Goal: Task Accomplishment & Management: Manage account settings

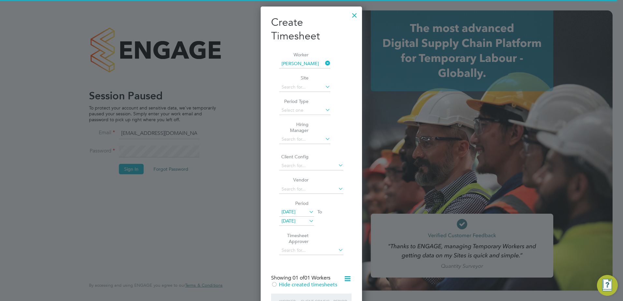
scroll to position [393, 102]
drag, startPoint x: 354, startPoint y: 13, endPoint x: 332, endPoint y: 35, distance: 30.6
click at [354, 14] on div at bounding box center [354, 14] width 12 height 12
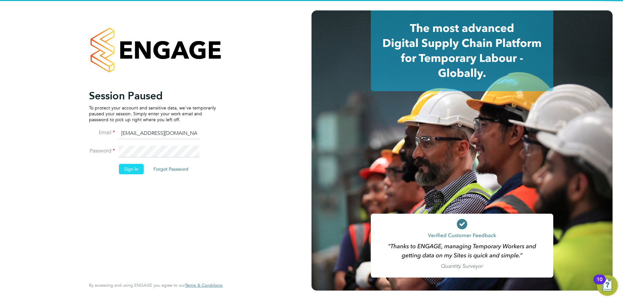
click at [134, 170] on button "Sign In" at bounding box center [131, 169] width 25 height 10
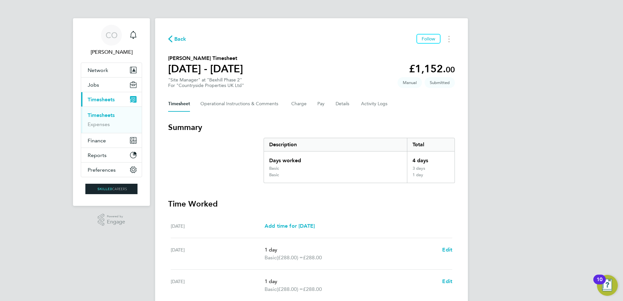
click at [184, 40] on span "Back" at bounding box center [180, 39] width 12 height 8
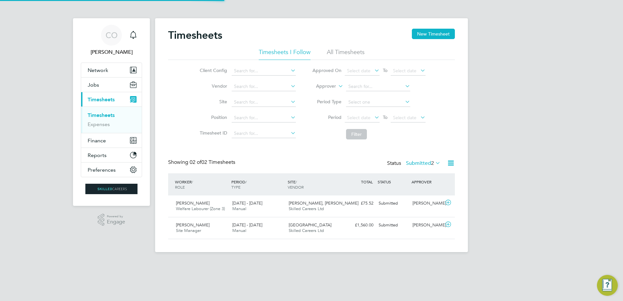
scroll to position [17, 57]
click at [99, 100] on span "Timesheets" at bounding box center [101, 99] width 27 height 6
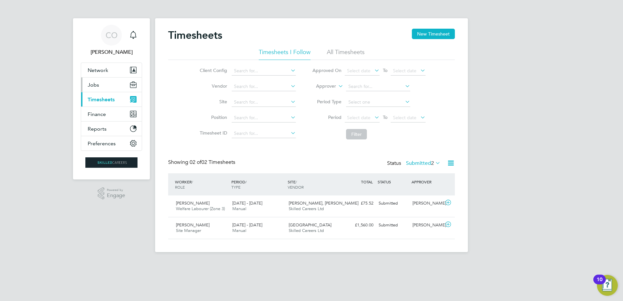
click at [89, 85] on span "Jobs" at bounding box center [93, 85] width 11 height 6
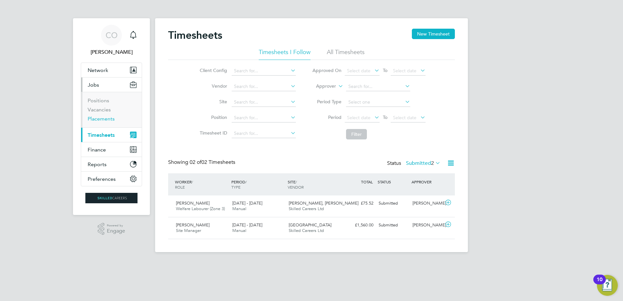
click at [99, 119] on link "Placements" at bounding box center [101, 119] width 27 height 6
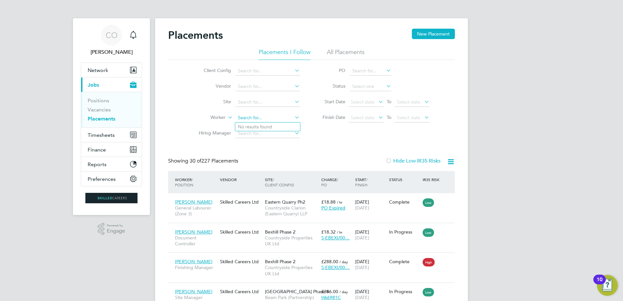
click at [268, 120] on input at bounding box center [267, 117] width 64 height 9
click at [277, 125] on b "Pelling" at bounding box center [284, 127] width 15 height 6
type input "[PERSON_NAME]"
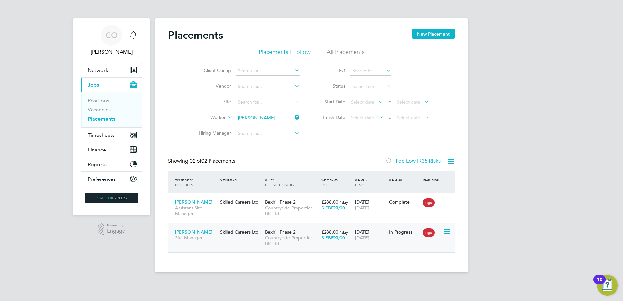
click at [450, 233] on icon at bounding box center [446, 232] width 7 height 8
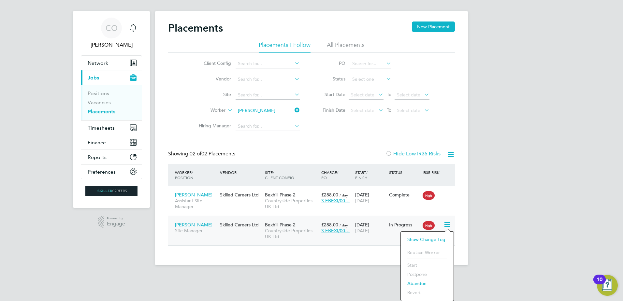
click at [235, 226] on div "Skilled Careers Ltd" at bounding box center [240, 224] width 45 height 12
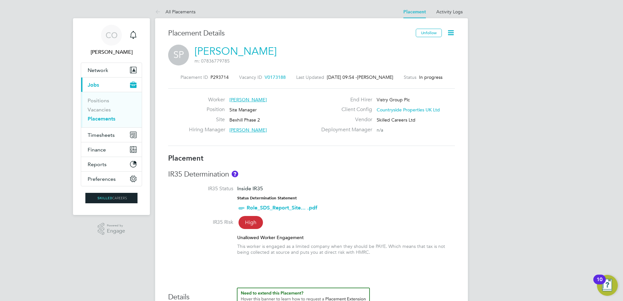
click at [450, 31] on icon at bounding box center [450, 33] width 8 height 8
click at [422, 45] on li "Edit Placement e" at bounding box center [429, 48] width 48 height 9
type input "[PERSON_NAME]"
type input "[DATE]"
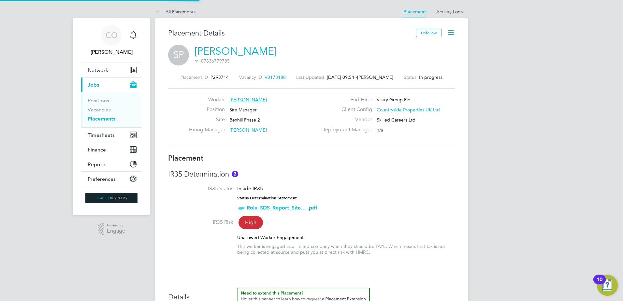
type input "[DATE]"
type input "07:30"
type input "16:30"
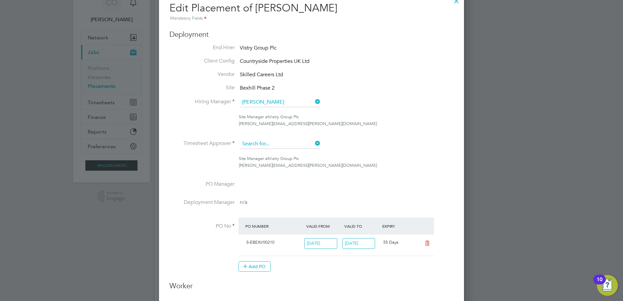
click at [288, 143] on input at bounding box center [280, 144] width 80 height 10
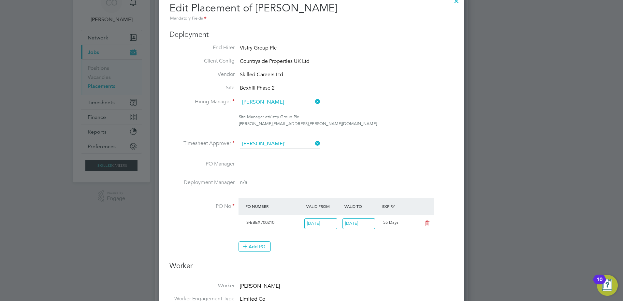
click at [271, 155] on li "[PERSON_NAME]" at bounding box center [282, 153] width 87 height 9
type input "[PERSON_NAME]"
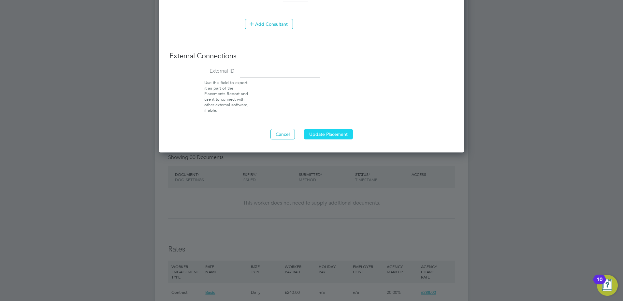
click at [333, 132] on button "Update Placement" at bounding box center [328, 134] width 49 height 10
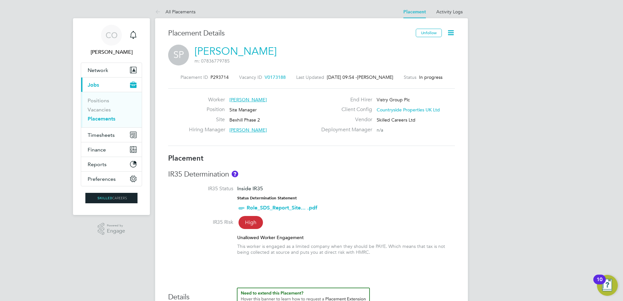
scroll to position [4, 0]
